Goal: Transaction & Acquisition: Subscribe to service/newsletter

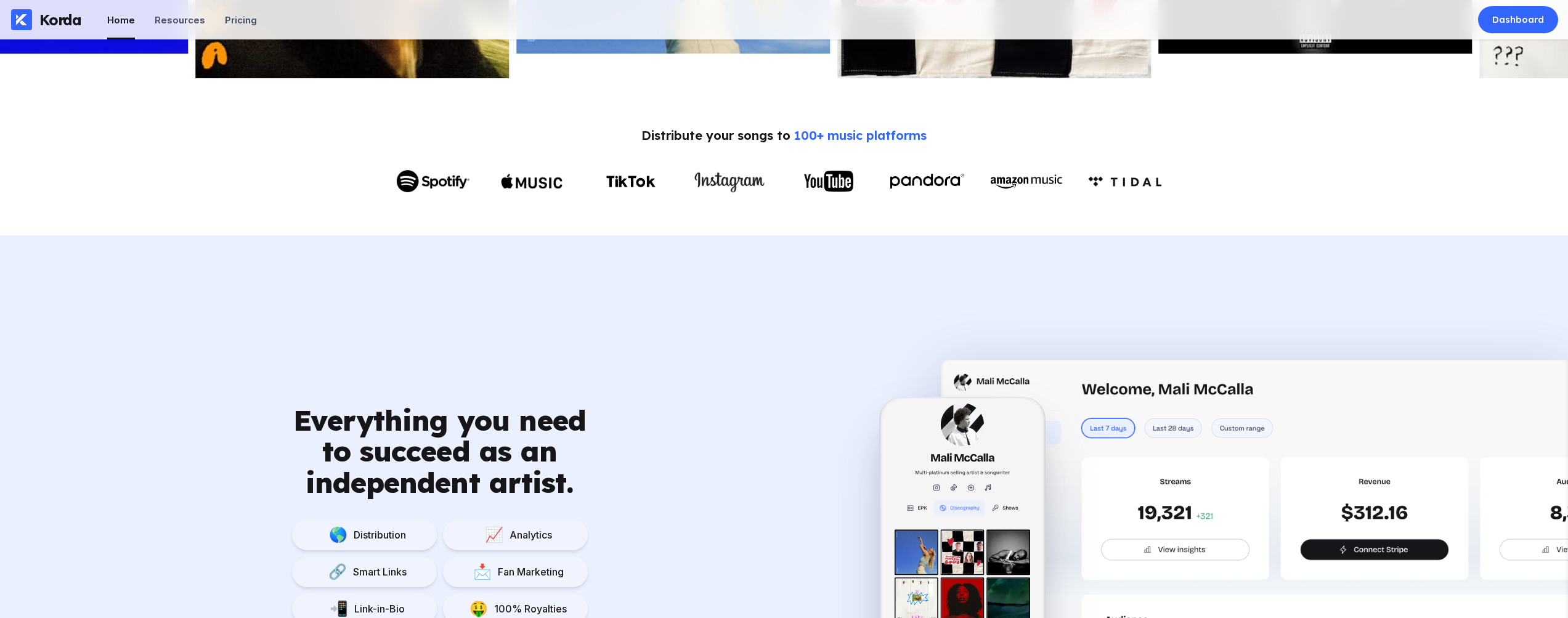
scroll to position [194, 0]
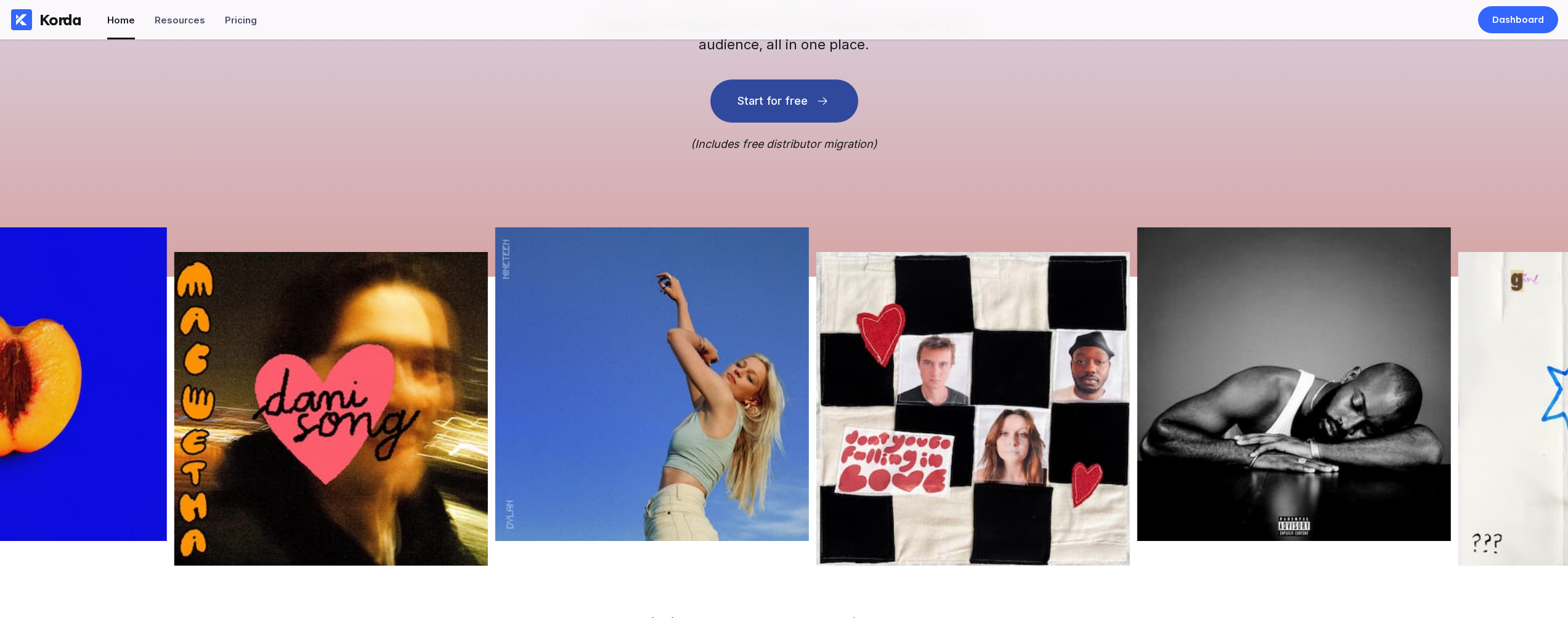
click at [757, 109] on button "Start for free" at bounding box center [784, 101] width 148 height 43
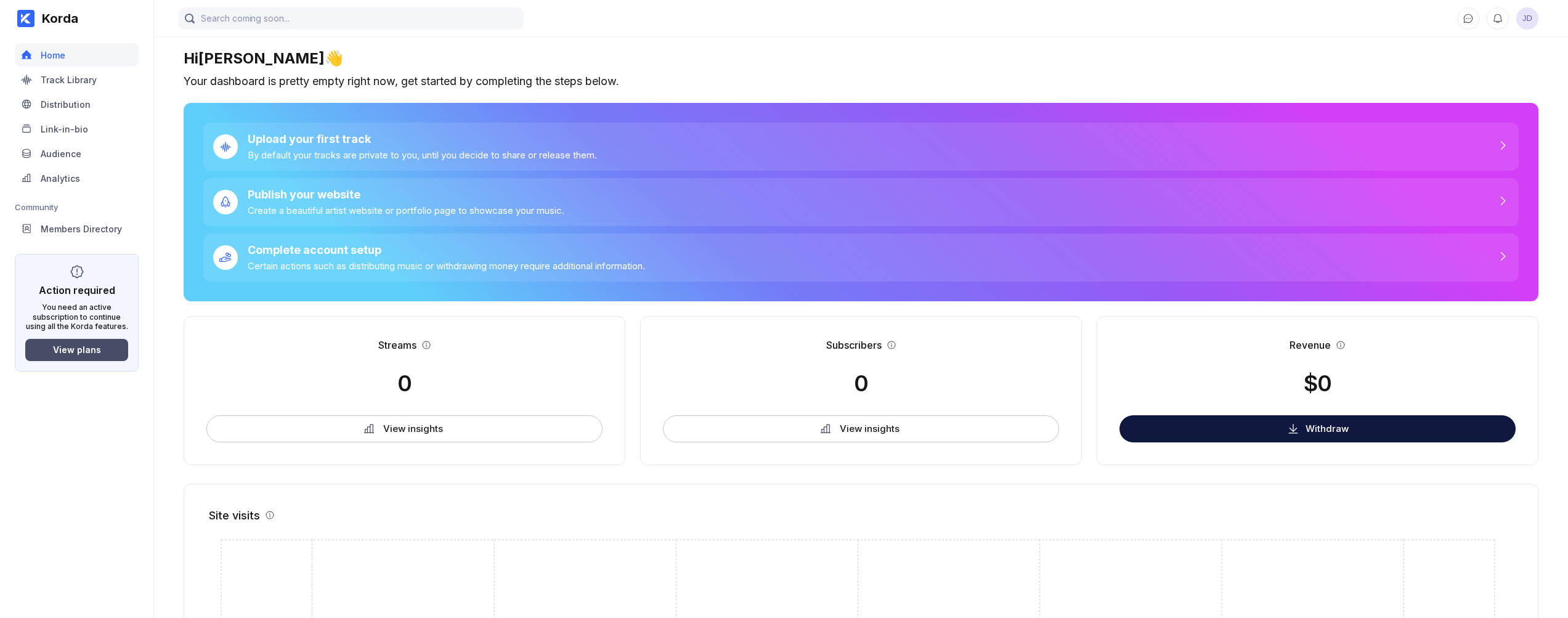
click at [71, 344] on div "View plans" at bounding box center [77, 349] width 48 height 10
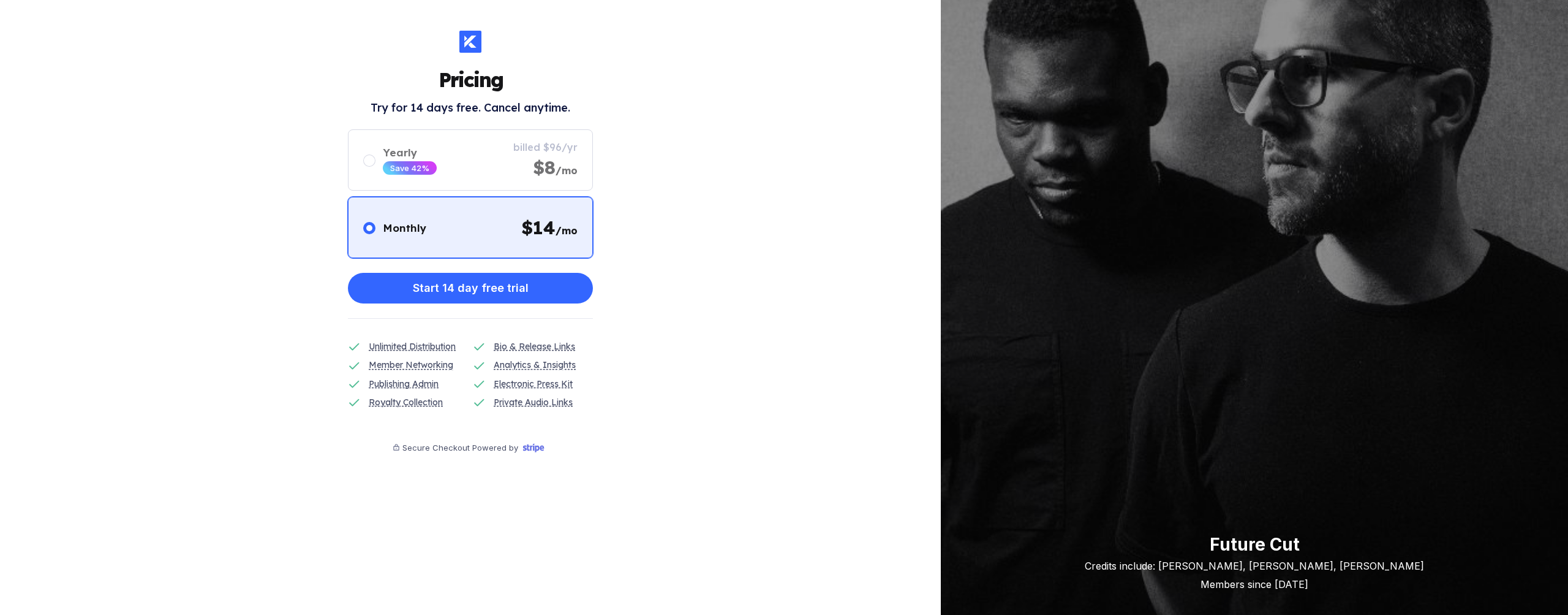
click at [482, 74] on h1 "Pricing" at bounding box center [470, 80] width 64 height 24
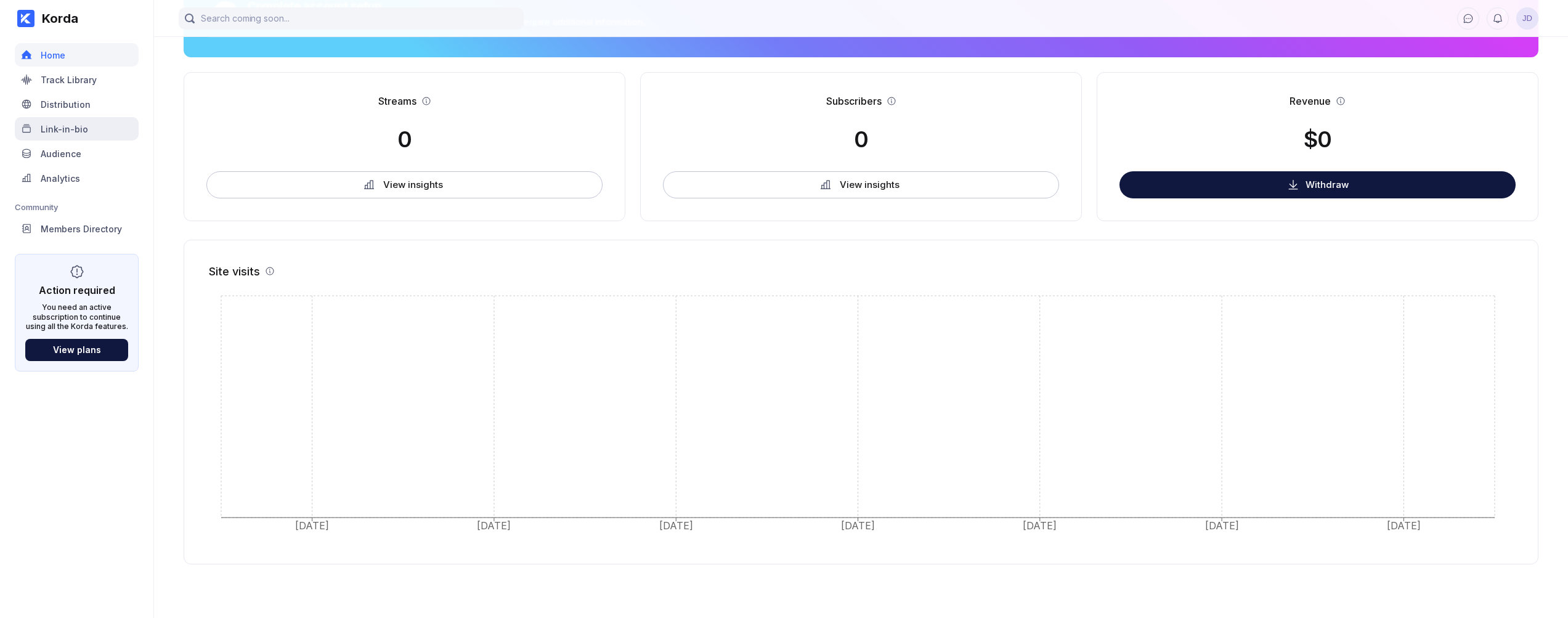
scroll to position [135, 0]
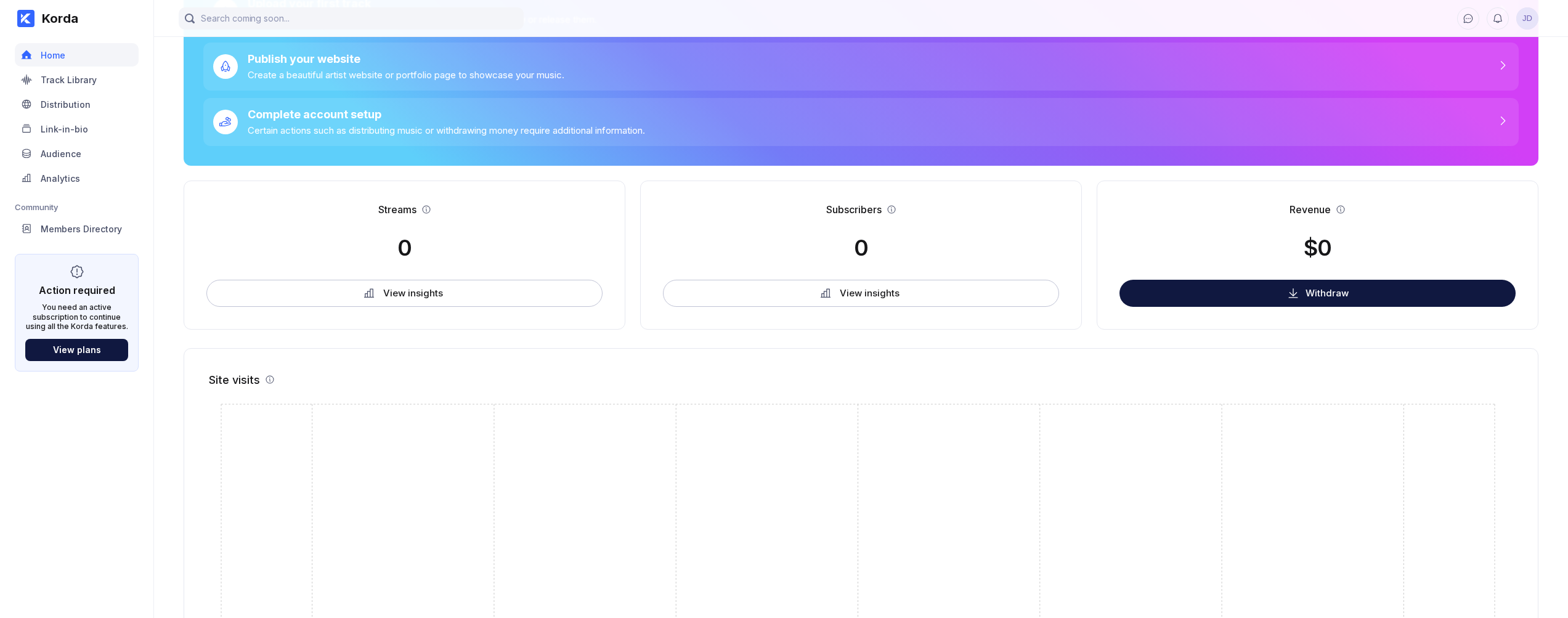
click at [28, 17] on icon at bounding box center [25, 19] width 10 height 10
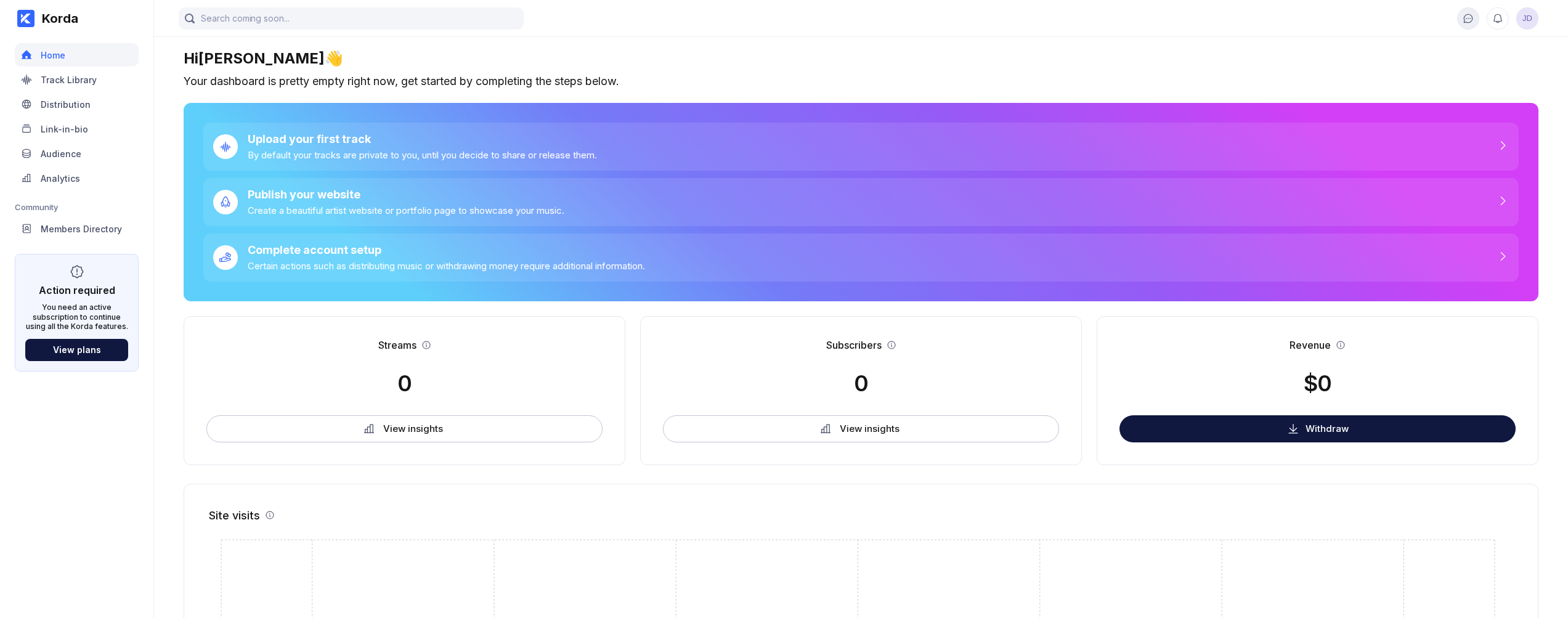
click at [1460, 22] on button at bounding box center [1468, 19] width 22 height 22
drag, startPoint x: 71, startPoint y: 358, endPoint x: 75, endPoint y: 352, distance: 7.2
click at [71, 358] on button "View plans" at bounding box center [77, 350] width 103 height 22
